Goal: Navigation & Orientation: Find specific page/section

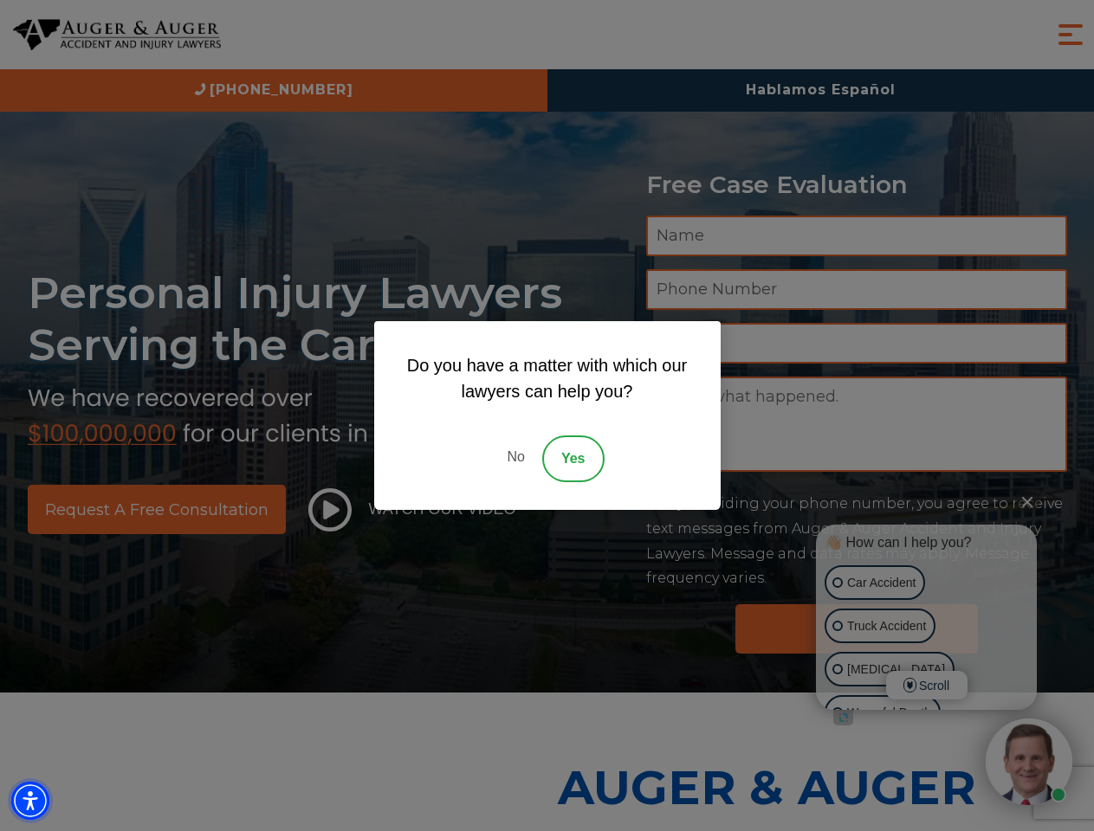
click at [30, 801] on img "Accessibility Menu" at bounding box center [30, 801] width 38 height 38
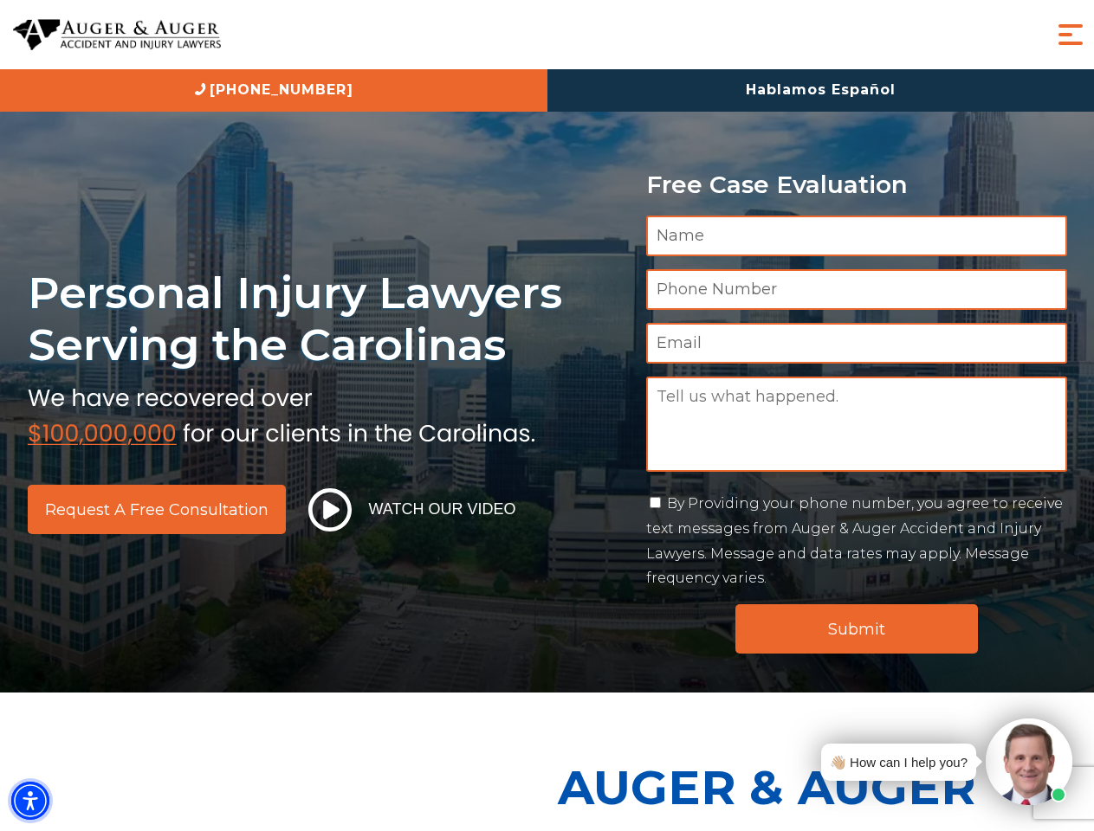
click at [30, 801] on img "Accessibility Menu" at bounding box center [30, 801] width 38 height 38
